Goal: Use online tool/utility: Utilize a website feature to perform a specific function

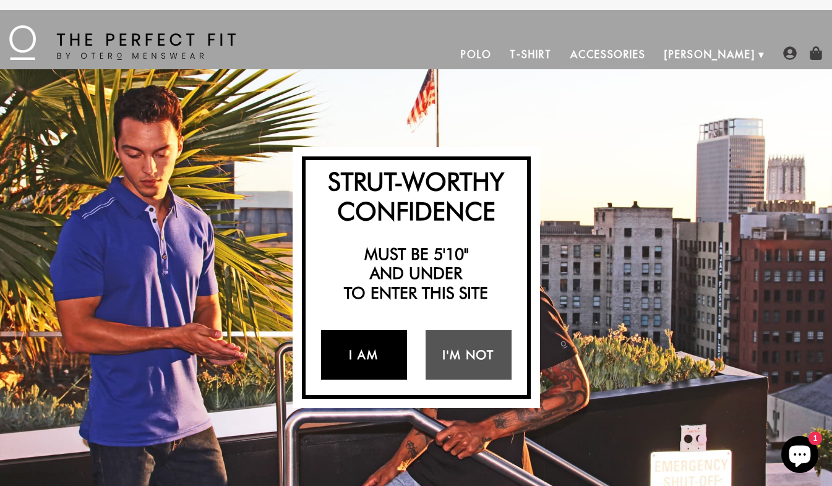
click at [347, 351] on link "I Am" at bounding box center [364, 354] width 86 height 49
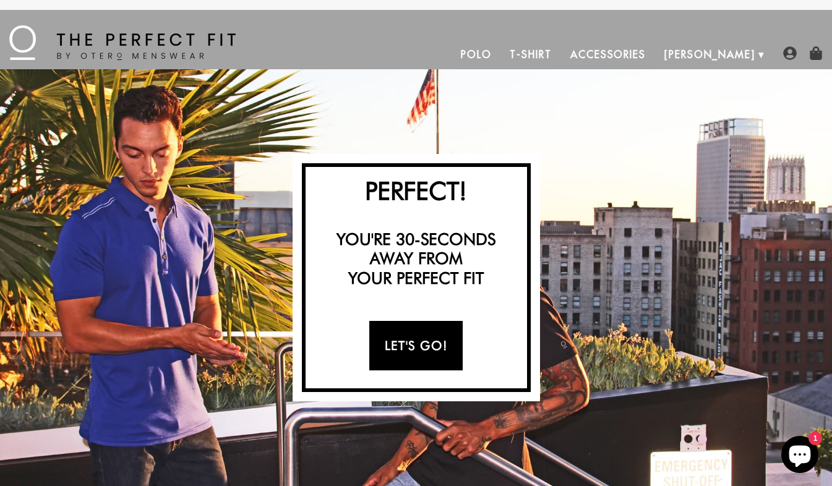
click at [398, 343] on link "Let's Go!" at bounding box center [415, 345] width 93 height 49
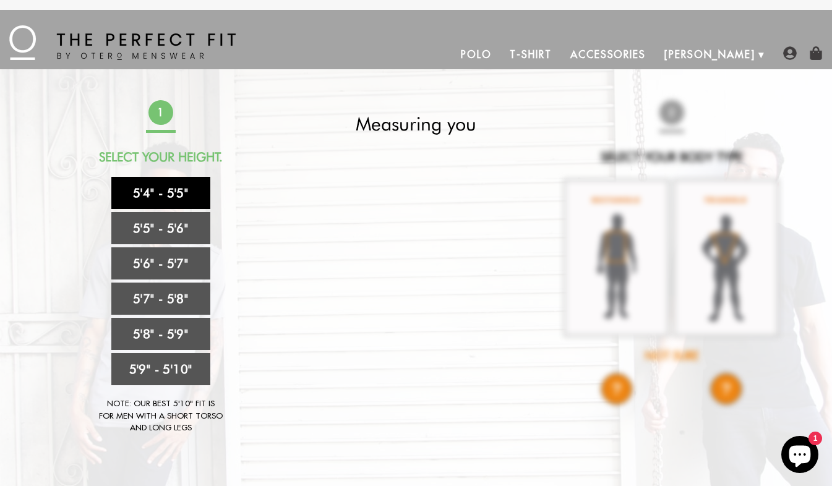
click at [140, 188] on link "5'4" - 5'5"" at bounding box center [160, 193] width 99 height 32
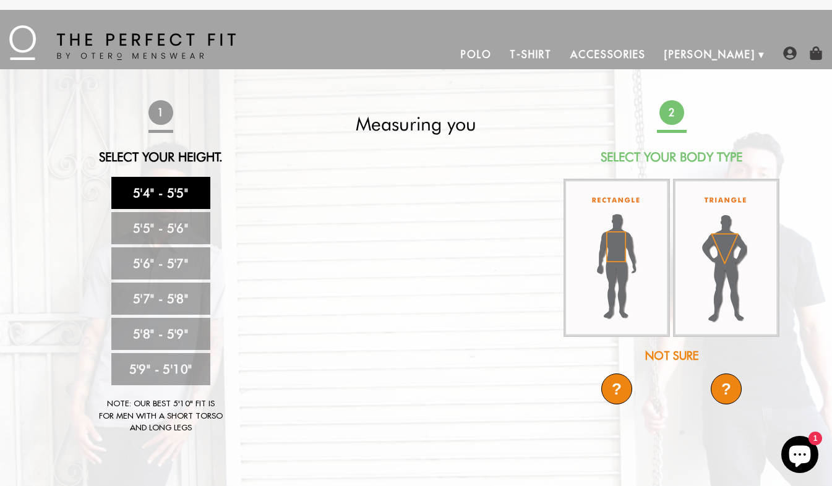
drag, startPoint x: 524, startPoint y: 296, endPoint x: 601, endPoint y: 341, distance: 89.8
click at [601, 341] on div "1 Select Your Height. 5'4" - 5'5" 5'5" - 5'6" 5'6" - 5'7" 5'7" - 5'8" 5'8" - 5'…" at bounding box center [416, 273] width 730 height 346
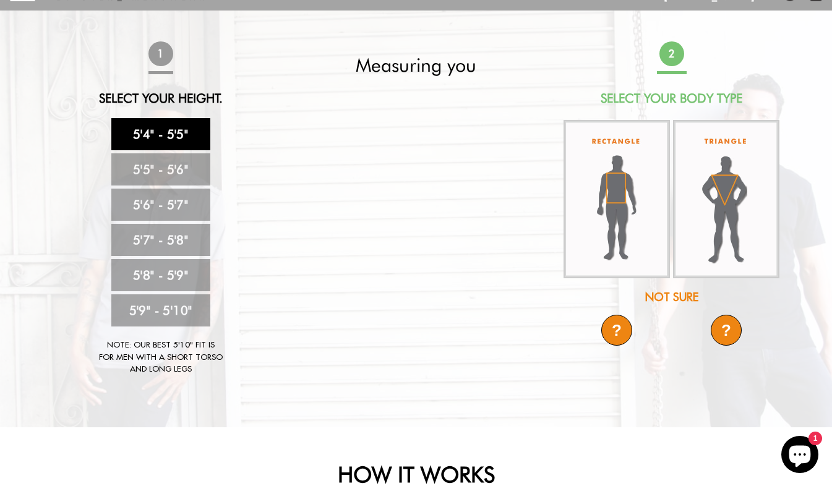
scroll to position [61, 0]
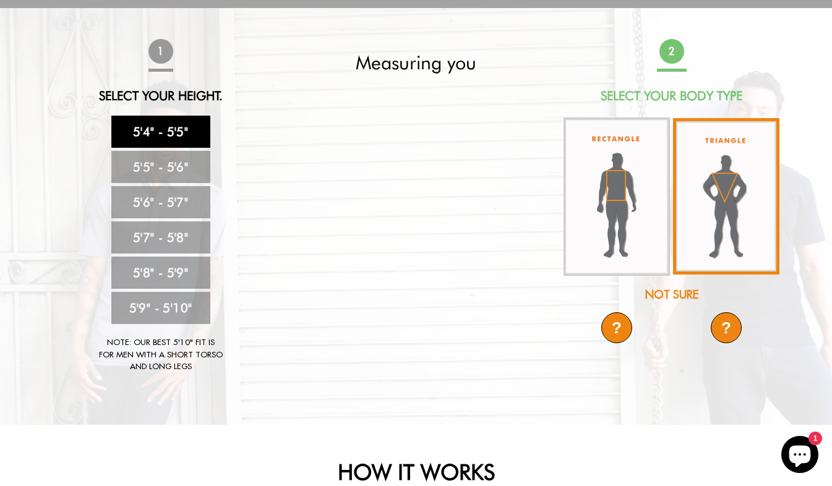
click at [712, 166] on img at bounding box center [726, 196] width 106 height 156
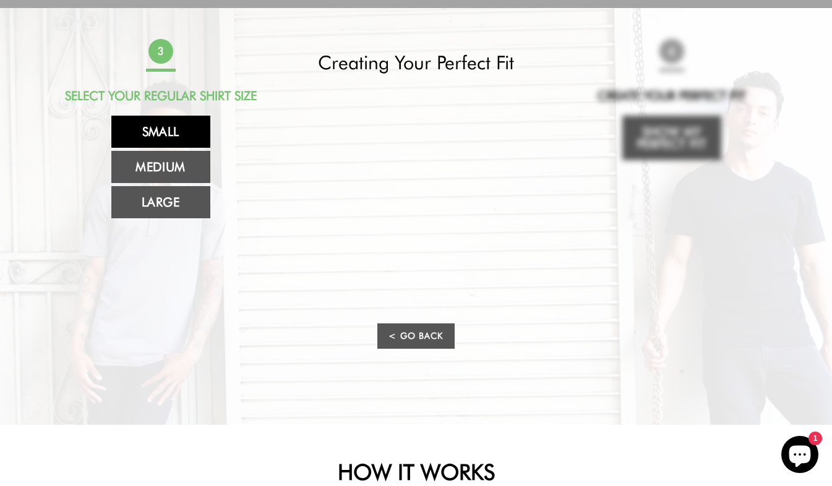
click at [141, 124] on link "Small" at bounding box center [160, 132] width 99 height 32
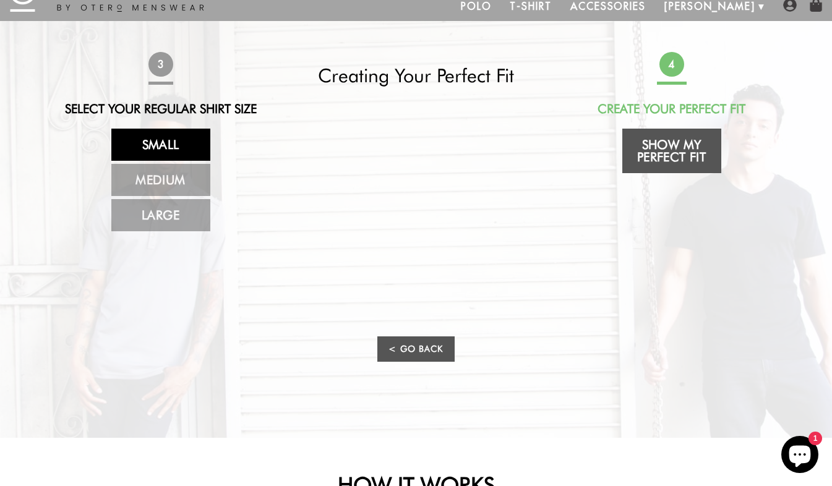
scroll to position [46, 0]
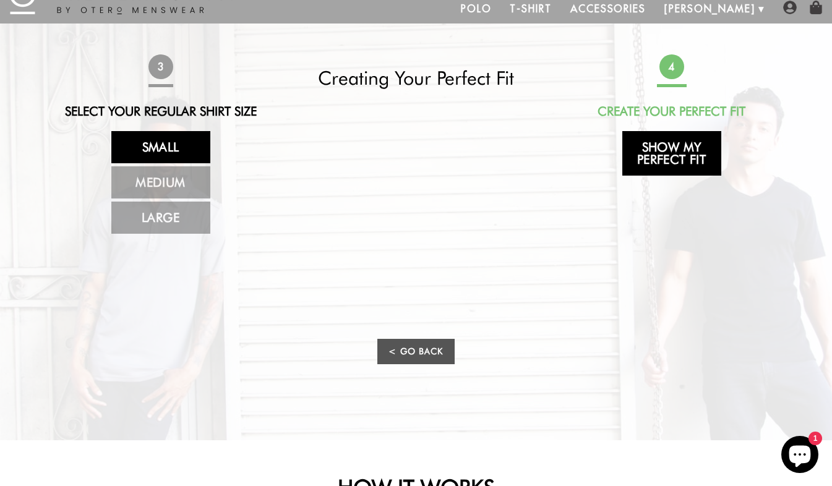
click at [663, 155] on link "Show My Perfect Fit" at bounding box center [671, 153] width 99 height 45
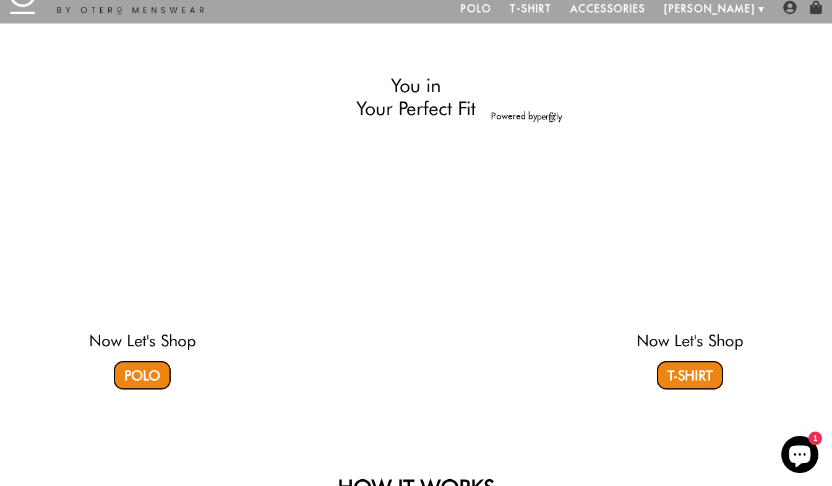
select select "triangle"
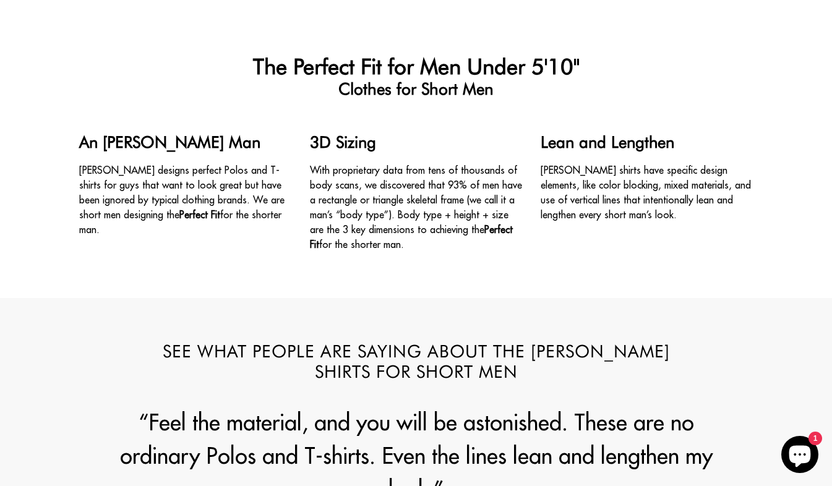
scroll to position [1649, 0]
